Goal: Navigation & Orientation: Go to known website

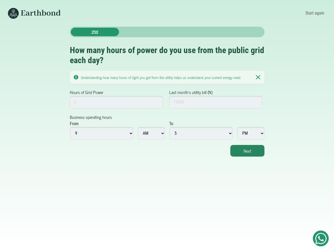
click at [258, 77] on img at bounding box center [258, 77] width 4 height 5
